Goal: Information Seeking & Learning: Learn about a topic

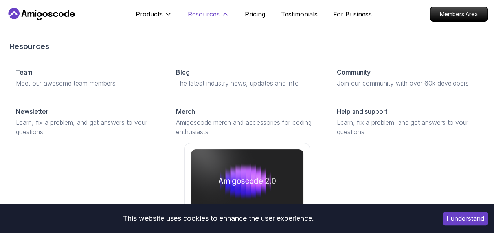
click at [198, 14] on p "Resources" at bounding box center [204, 13] width 32 height 9
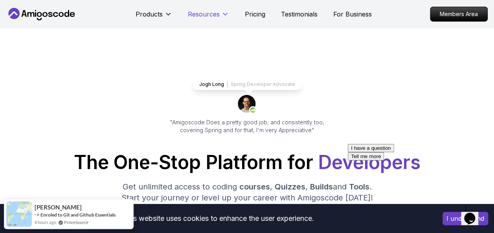
click at [212, 13] on p "Resources" at bounding box center [204, 13] width 32 height 9
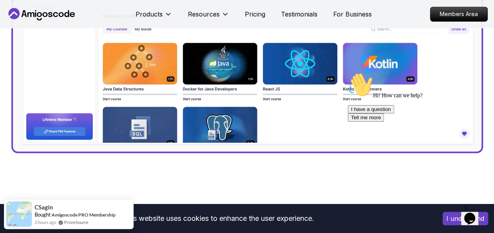
scroll to position [612, 0]
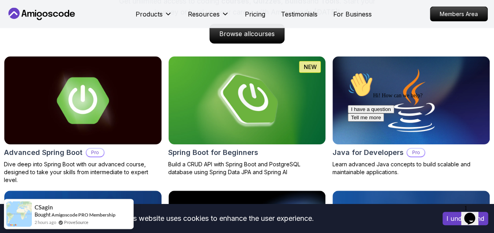
click at [258, 78] on img at bounding box center [247, 101] width 165 height 92
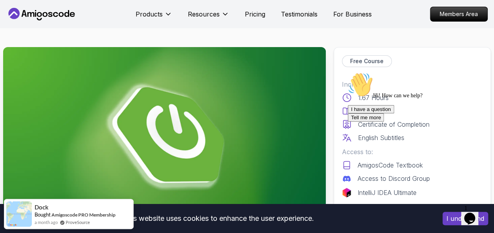
scroll to position [204, 0]
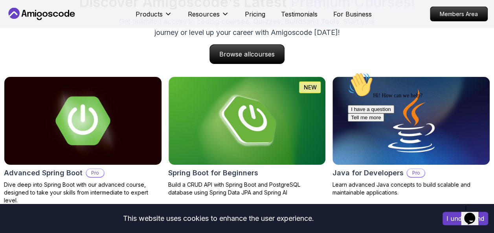
scroll to position [816, 0]
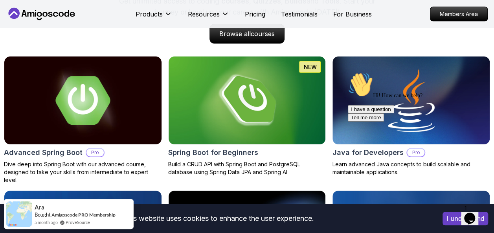
click at [118, 135] on img at bounding box center [82, 101] width 165 height 92
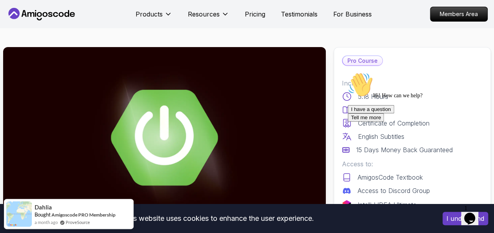
scroll to position [204, 0]
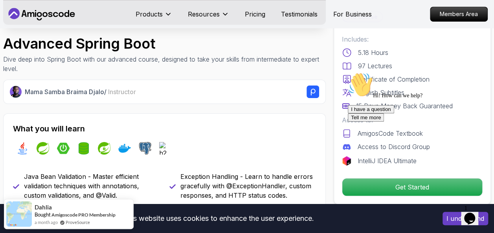
click at [348, 72] on icon "Chat attention grabber" at bounding box center [348, 72] width 0 height 0
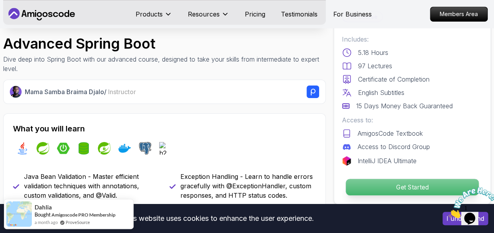
click at [434, 189] on p "Get Started" at bounding box center [412, 187] width 133 height 16
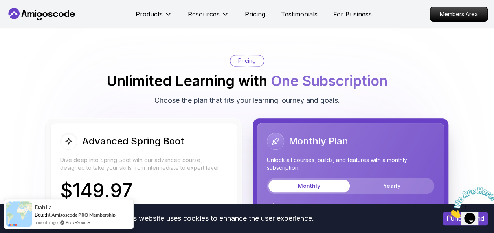
scroll to position [1979, 0]
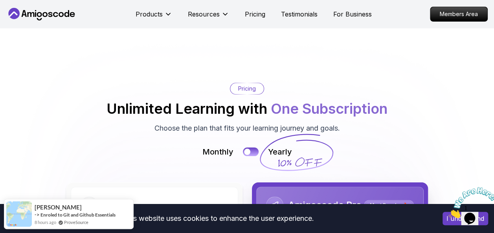
scroll to position [1428, 0]
